Goal: Navigation & Orientation: Find specific page/section

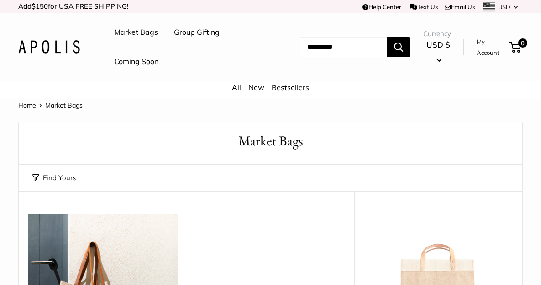
click at [138, 61] on link "Coming Soon" at bounding box center [136, 62] width 44 height 14
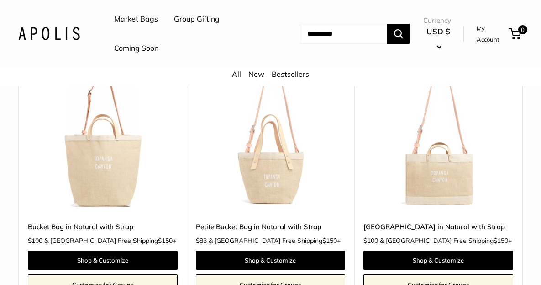
scroll to position [747, 0]
